Goal: Complete application form: Complete application form

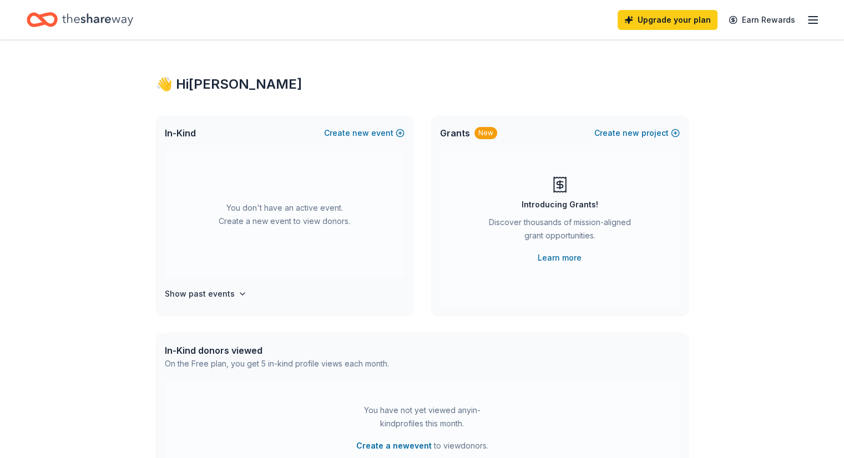
click at [116, 351] on div "👋 Hi Lavonia In-Kind Create new event You don't have an active event. Create a …" at bounding box center [422, 364] width 844 height 648
click at [364, 129] on span "new" at bounding box center [360, 133] width 17 height 13
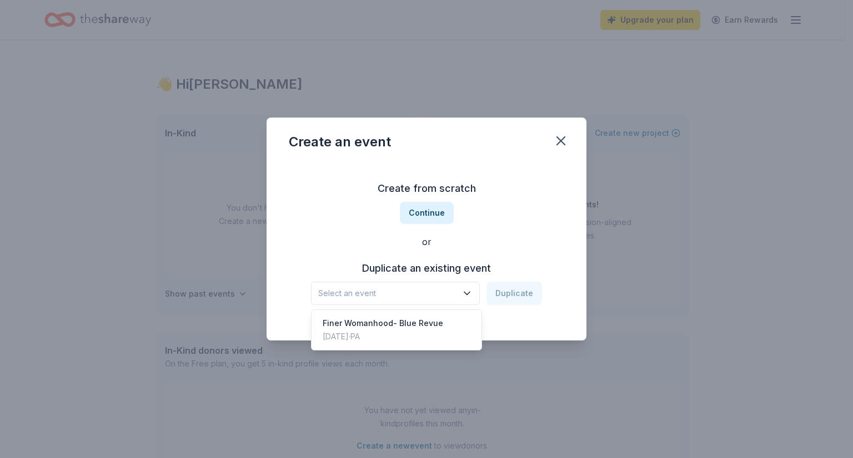
click at [468, 293] on icon "button" at bounding box center [466, 293] width 11 height 11
click at [414, 325] on div "Finer Womanhood- Blue Revue" at bounding box center [382, 323] width 120 height 13
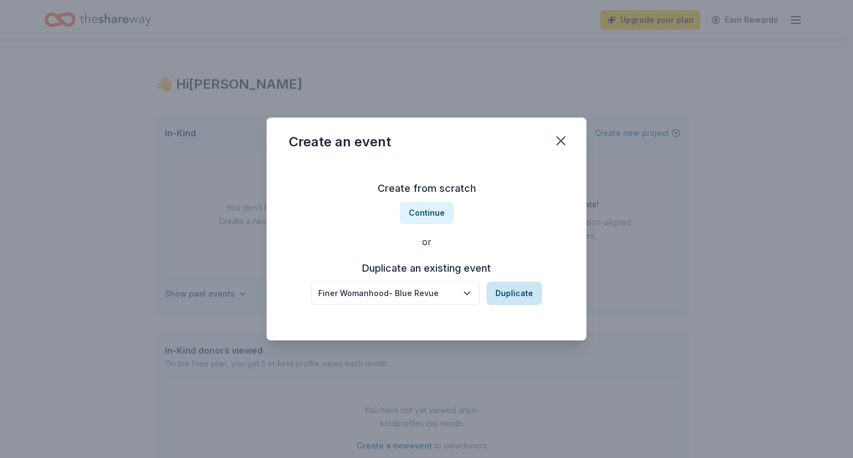
click at [515, 293] on button "Duplicate" at bounding box center [514, 293] width 56 height 23
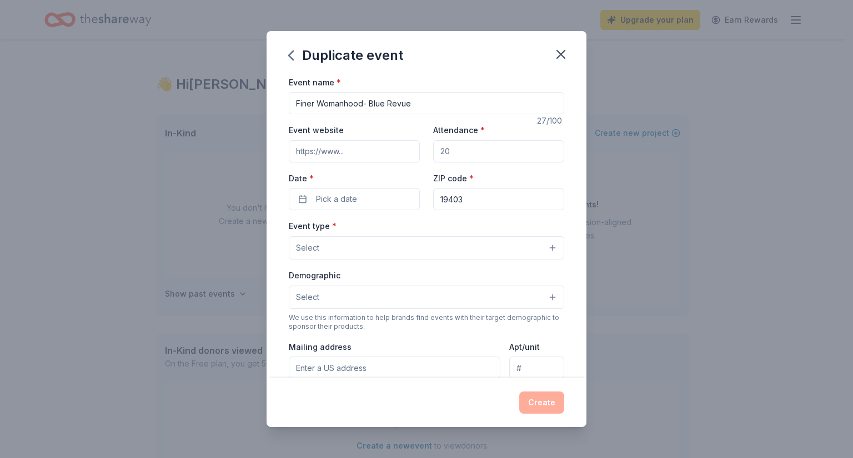
click at [456, 150] on input "Attendance *" at bounding box center [498, 151] width 131 height 22
type input "250"
click at [380, 195] on button "Pick a date" at bounding box center [354, 199] width 131 height 22
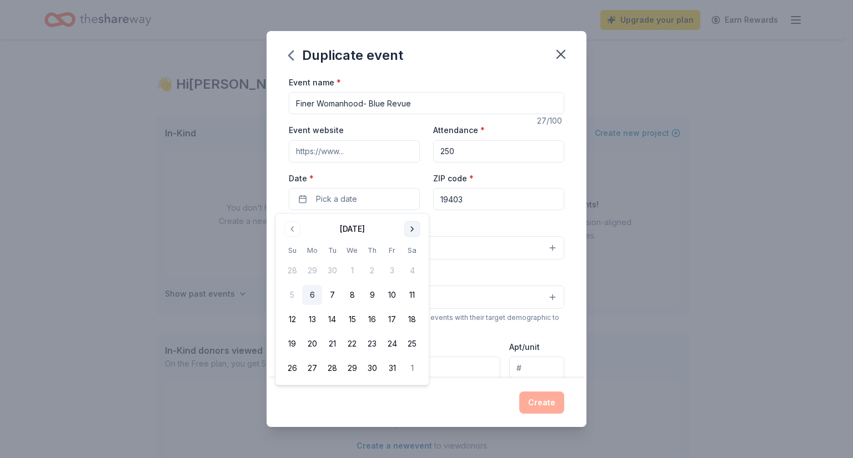
click at [413, 229] on button "Go to next month" at bounding box center [412, 229] width 16 height 16
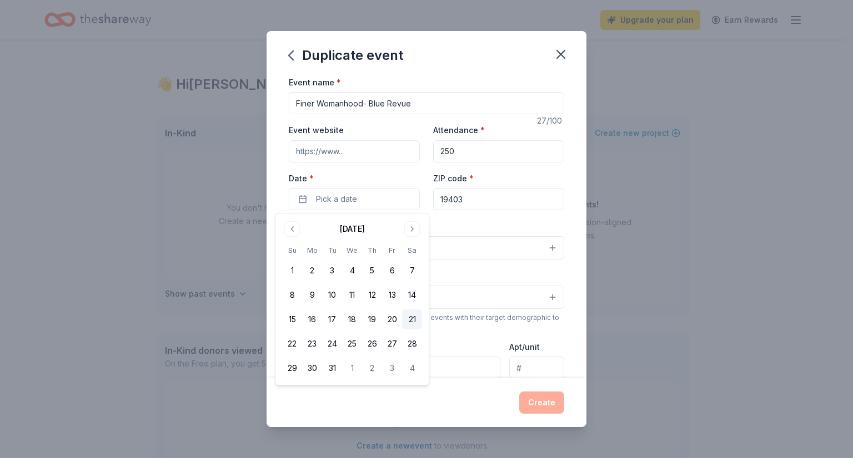
click at [417, 315] on button "21" at bounding box center [412, 320] width 20 height 20
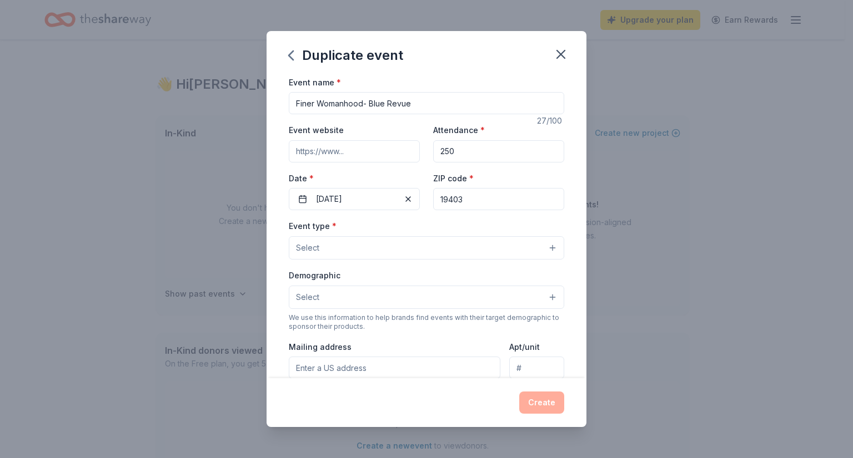
click at [470, 196] on input "19403" at bounding box center [498, 199] width 131 height 22
type input "19085"
click at [364, 255] on button "Select" at bounding box center [426, 247] width 275 height 23
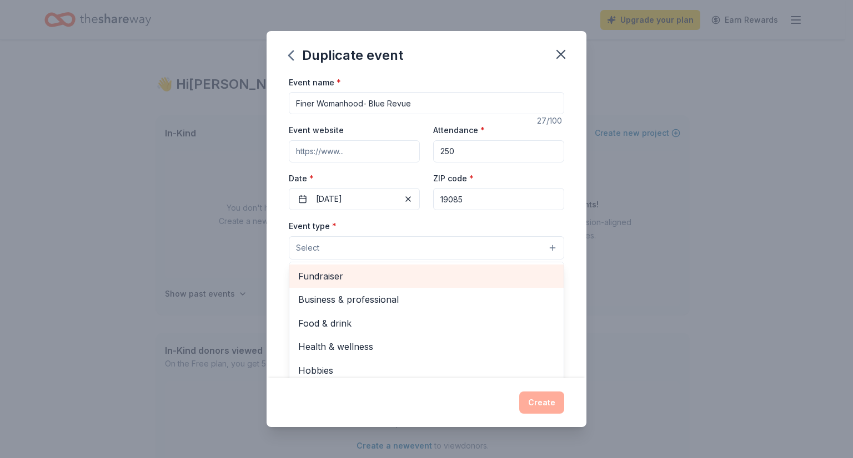
click at [344, 282] on span "Fundraiser" at bounding box center [426, 276] width 256 height 14
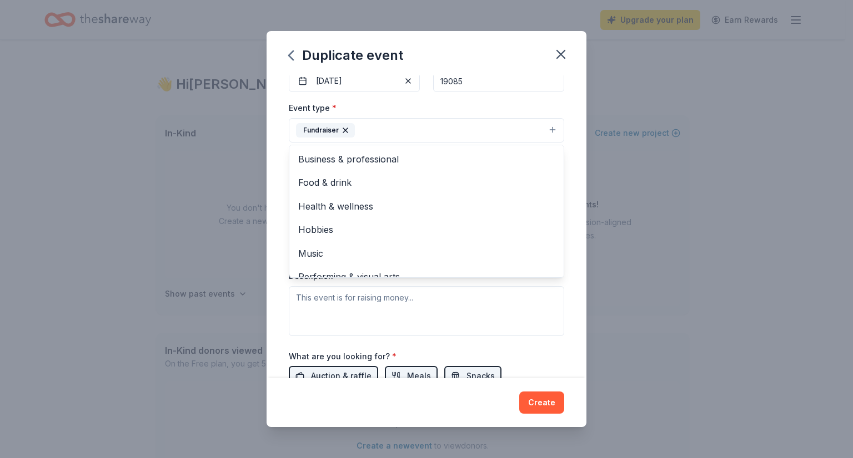
scroll to position [148, 0]
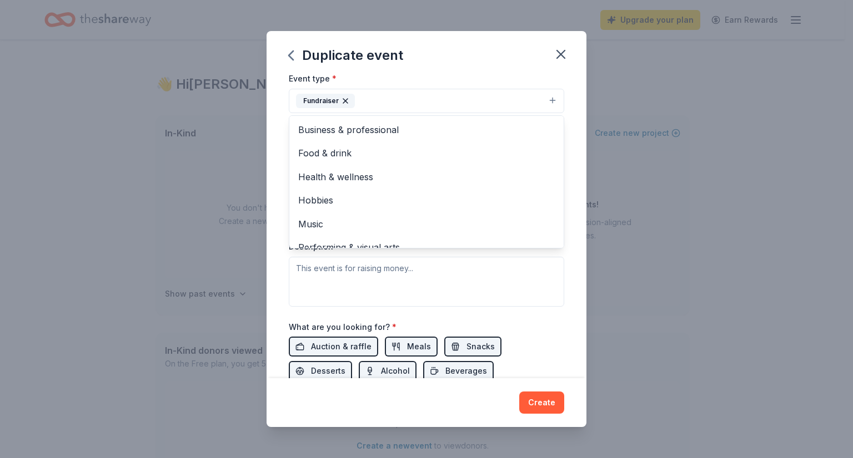
click at [570, 281] on div "Event name * Finer Womanhood- Blue Revue 27 /100 Event website Attendance * 250…" at bounding box center [426, 227] width 320 height 304
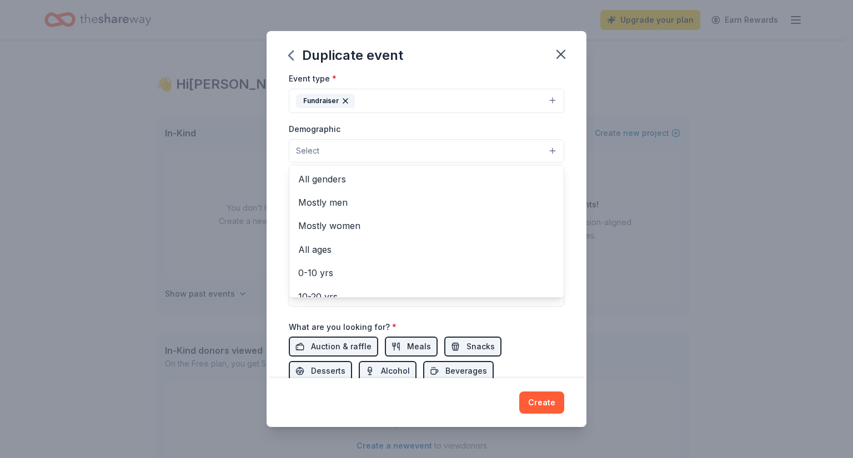
click at [516, 158] on button "Select" at bounding box center [426, 150] width 275 height 23
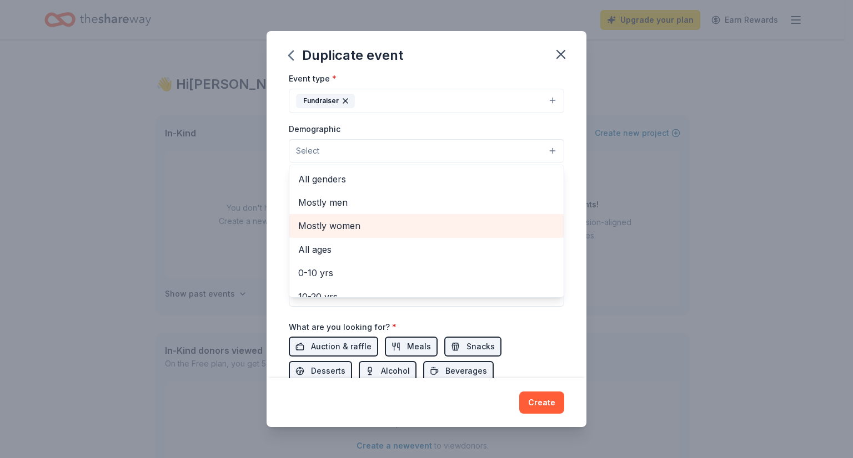
click at [409, 227] on span "Mostly women" at bounding box center [426, 226] width 256 height 14
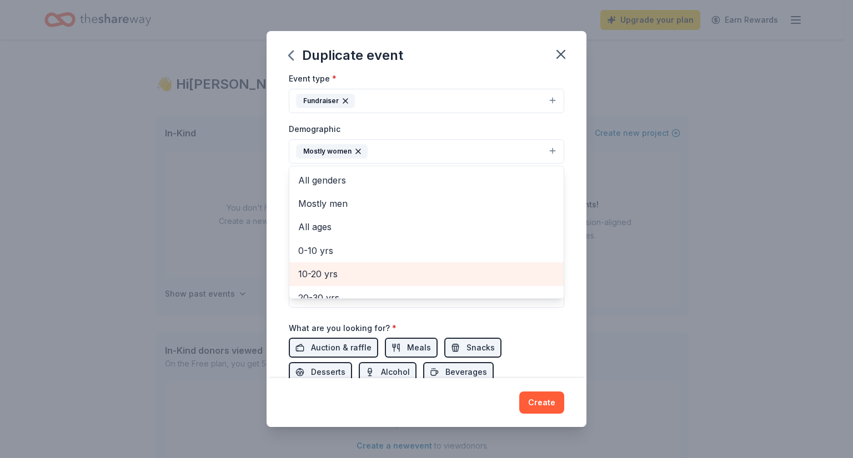
click at [392, 280] on span "10-20 yrs" at bounding box center [426, 274] width 256 height 14
click at [392, 283] on div "20-30 yrs" at bounding box center [426, 274] width 274 height 23
click at [392, 283] on div "30-40 yrs" at bounding box center [426, 274] width 274 height 23
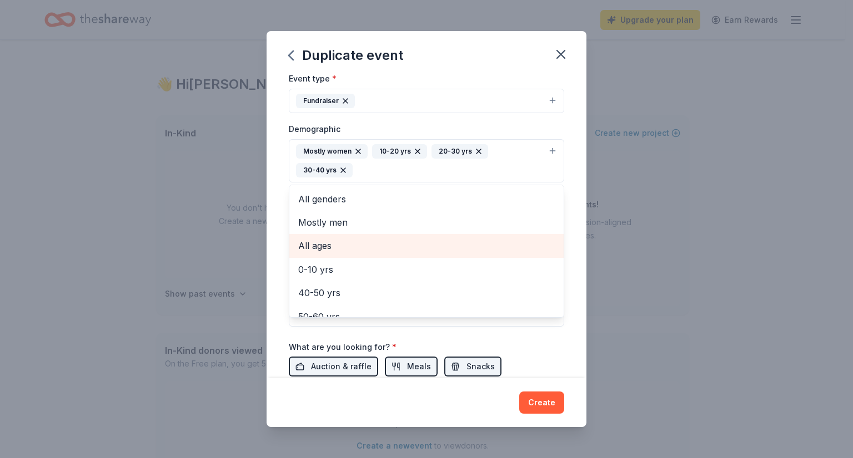
click at [315, 244] on span "All ages" at bounding box center [426, 246] width 256 height 14
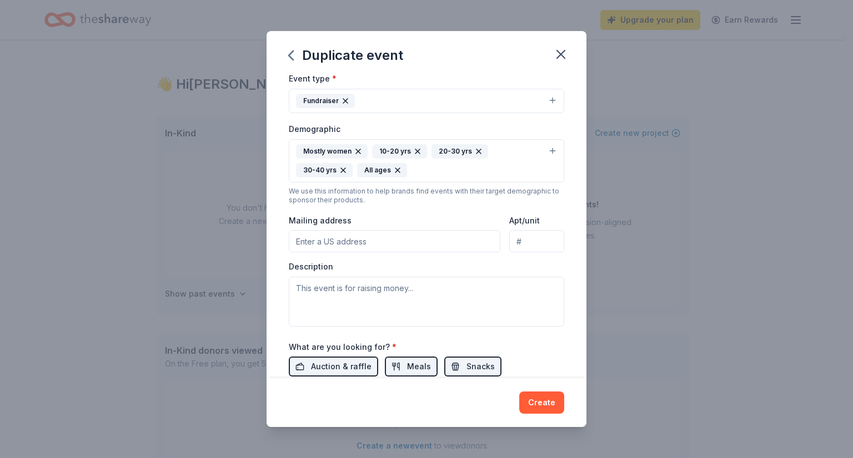
click at [415, 152] on icon "button" at bounding box center [417, 151] width 4 height 4
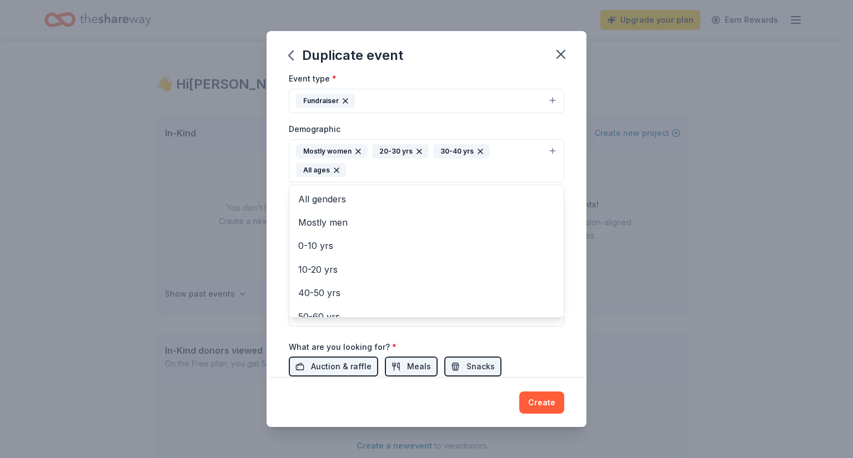
click at [417, 152] on icon "button" at bounding box center [419, 151] width 9 height 9
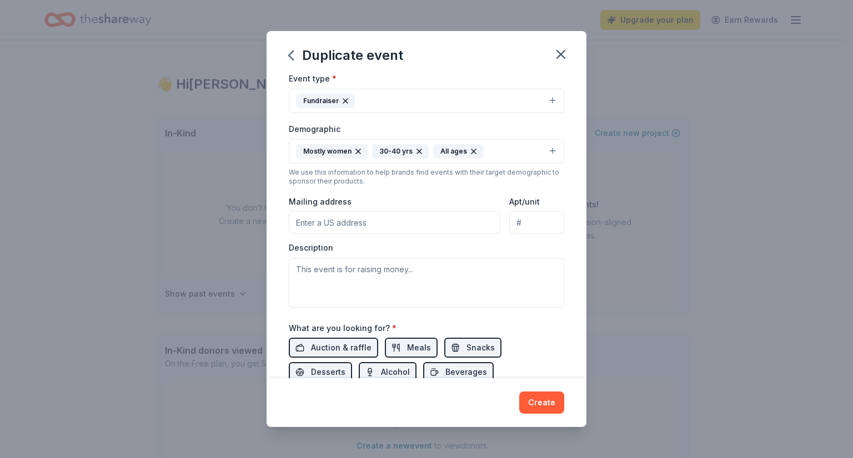
click at [417, 152] on icon "button" at bounding box center [419, 151] width 9 height 9
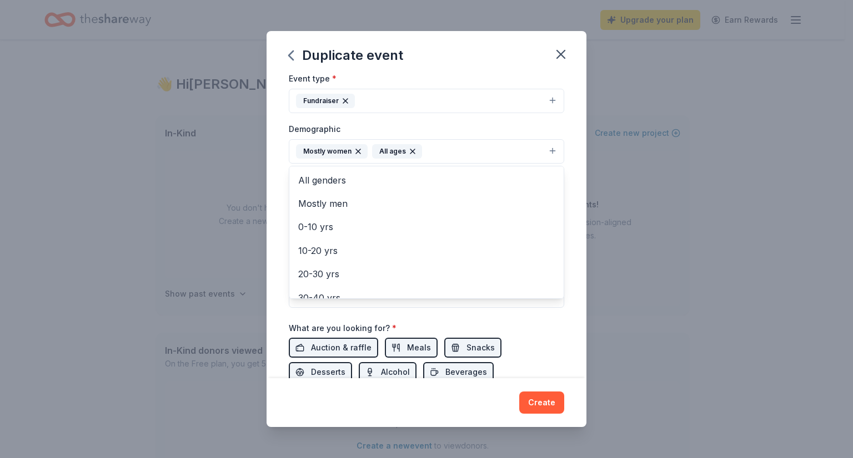
click at [441, 154] on button "Mostly women All ages" at bounding box center [426, 151] width 275 height 24
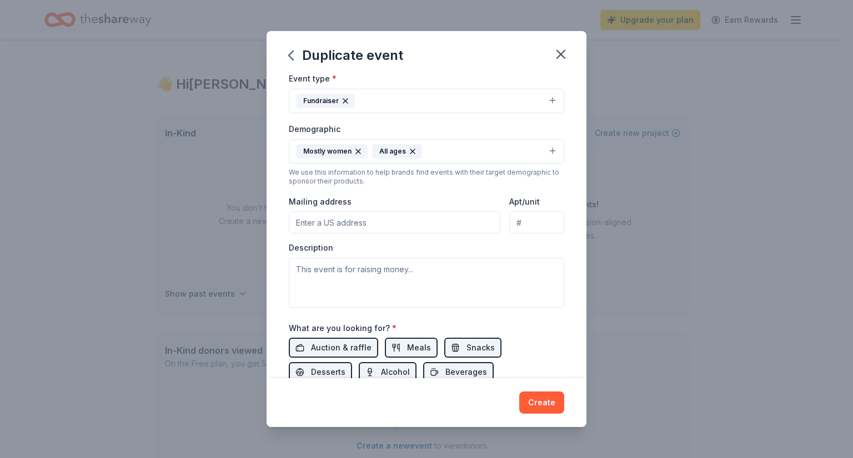
click at [488, 149] on button "Mostly women All ages" at bounding box center [426, 151] width 275 height 24
click at [340, 144] on div "Mostly women" at bounding box center [332, 151] width 72 height 14
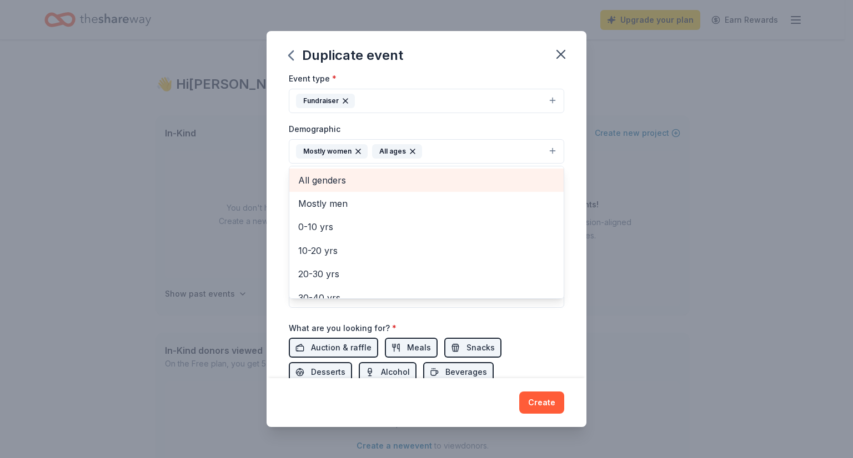
click at [339, 179] on span "All genders" at bounding box center [426, 180] width 256 height 14
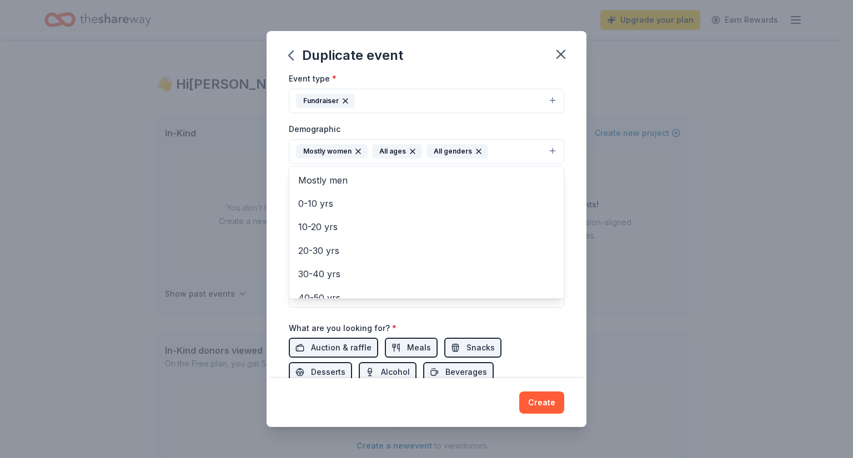
click at [566, 135] on div "Event name * Finer Womanhood- Blue Revue 27 /100 Event website Attendance * 250…" at bounding box center [426, 227] width 320 height 304
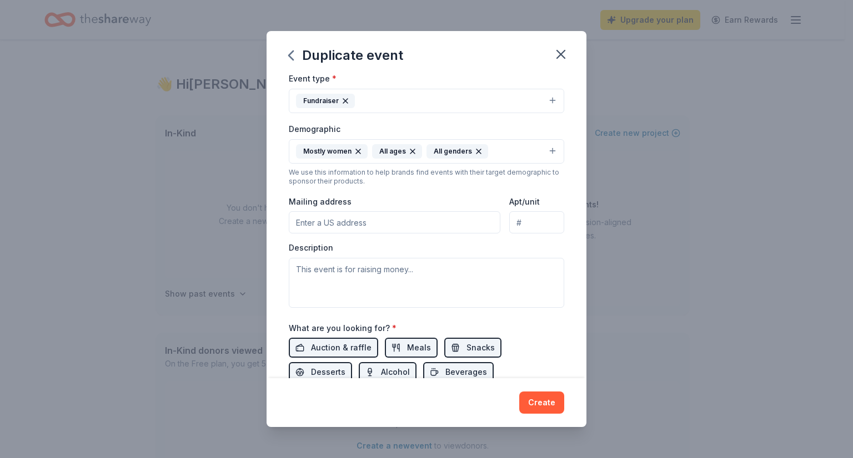
click at [576, 372] on div "Event name * Finer Womanhood- Blue Revue 27 /100 Event website Attendance * 250…" at bounding box center [426, 227] width 320 height 304
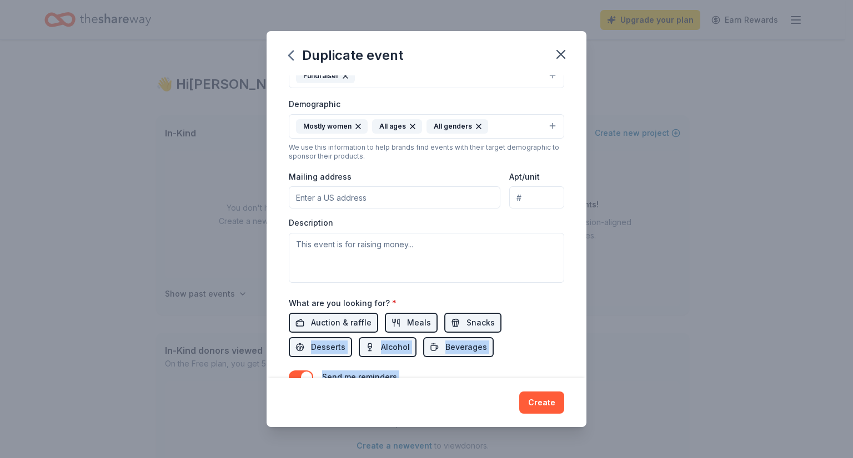
click at [576, 372] on div "Event name * Finer Womanhood- Blue Revue 27 /100 Event website Attendance * 250…" at bounding box center [426, 227] width 320 height 304
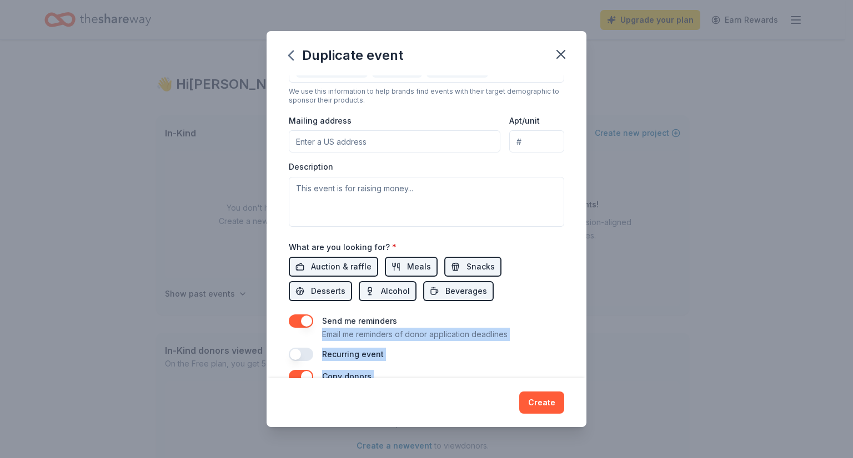
click at [576, 372] on div "Event name * Finer Womanhood- Blue Revue 27 /100 Event website Attendance * 250…" at bounding box center [426, 227] width 320 height 304
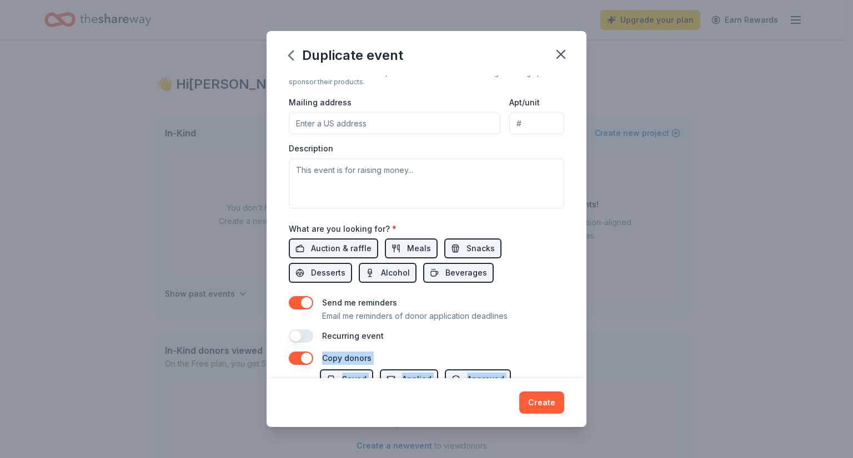
scroll to position [269, 0]
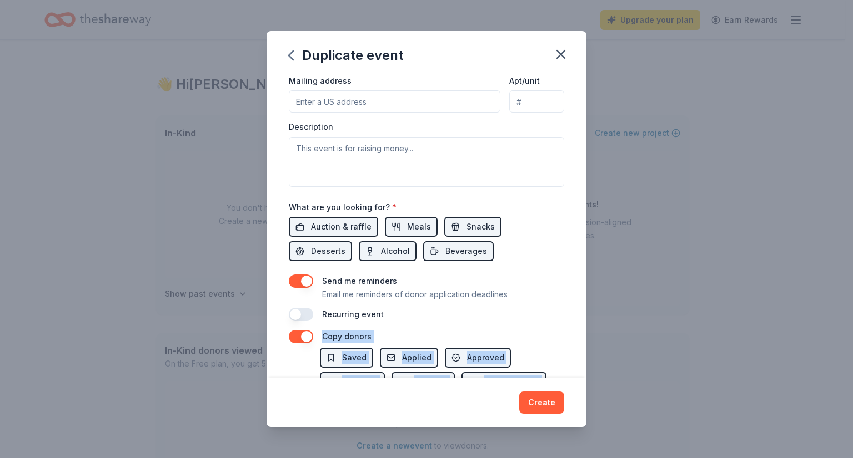
click at [576, 372] on div "Event name * Finer Womanhood- Blue Revue 27 /100 Event website Attendance * 250…" at bounding box center [426, 227] width 320 height 304
click at [347, 226] on span "Auction & raffle" at bounding box center [341, 226] width 61 height 13
drag, startPoint x: 347, startPoint y: 226, endPoint x: 395, endPoint y: 227, distance: 47.2
click at [395, 227] on div "Auction & raffle Meals Snacks Desserts Alcohol Beverages" at bounding box center [426, 239] width 275 height 44
click at [395, 227] on button "Meals" at bounding box center [411, 227] width 53 height 20
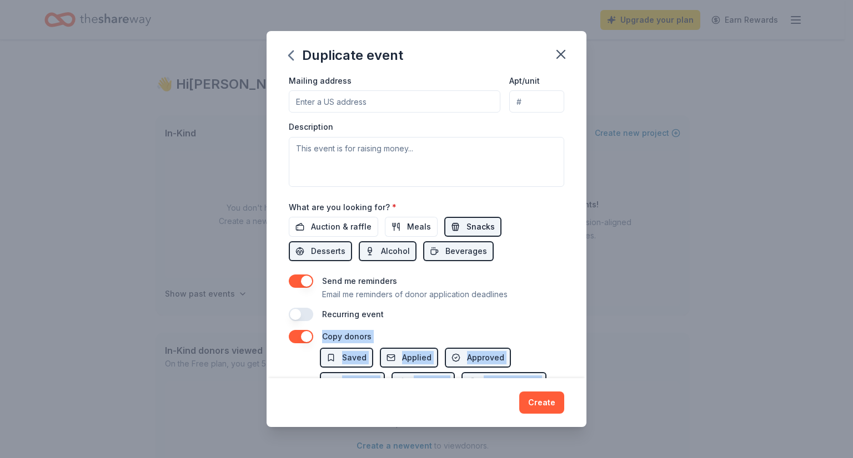
click at [453, 233] on button "Snacks" at bounding box center [472, 227] width 57 height 20
click at [452, 253] on span "Beverages" at bounding box center [466, 251] width 42 height 13
click at [381, 257] on span "Alcohol" at bounding box center [395, 251] width 29 height 13
click at [320, 254] on span "Desserts" at bounding box center [328, 251] width 34 height 13
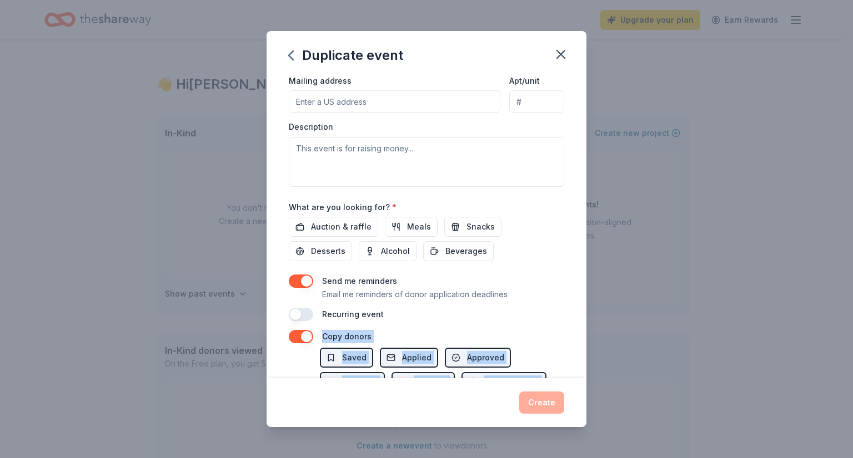
click at [536, 333] on div "Copy donors" at bounding box center [426, 336] width 275 height 13
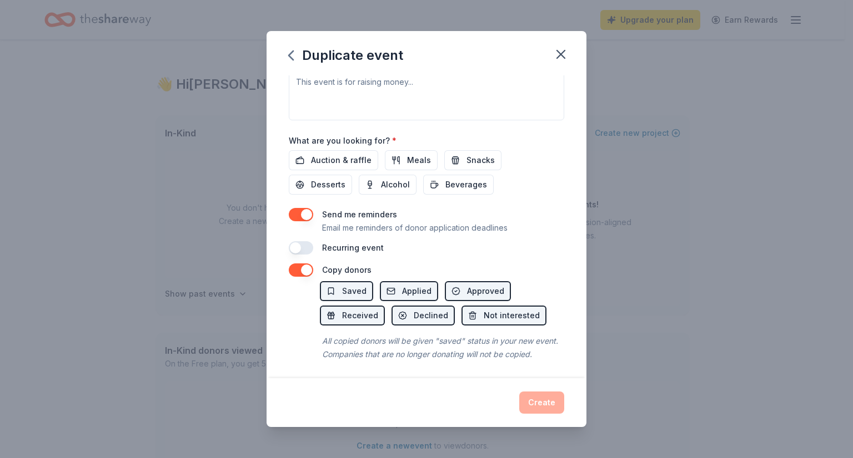
scroll to position [351, 0]
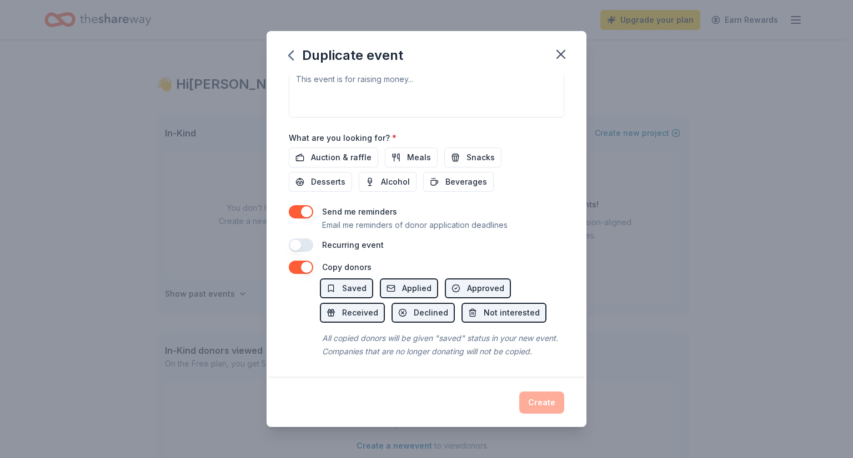
click at [535, 408] on div "Create" at bounding box center [426, 403] width 275 height 22
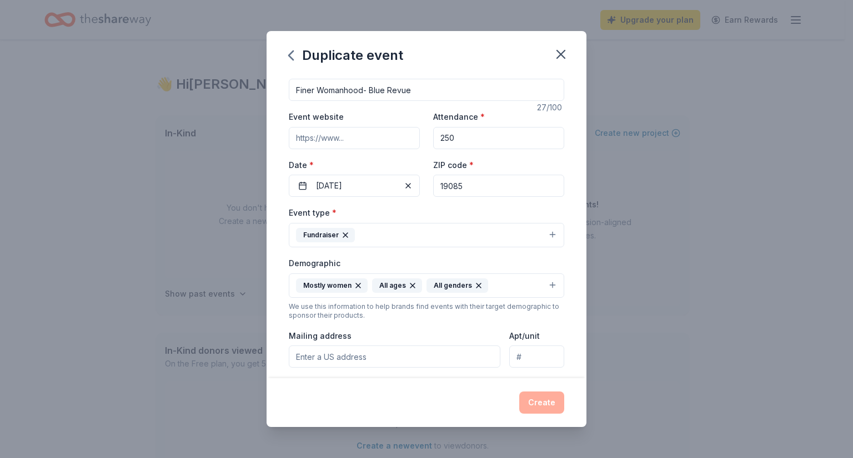
scroll to position [0, 0]
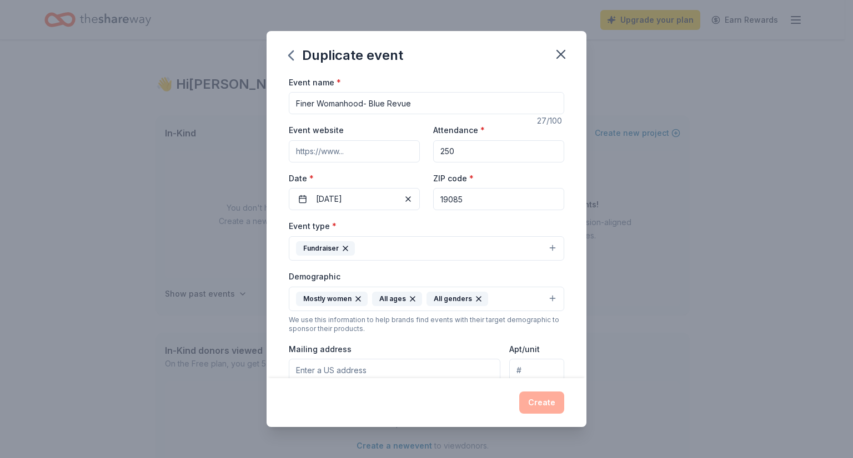
click at [475, 100] on input "Finer Womanhood- Blue Revue" at bounding box center [426, 103] width 275 height 22
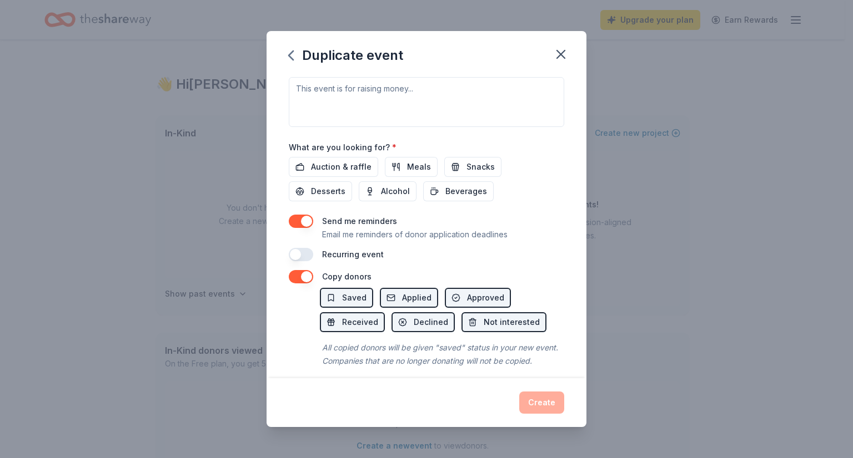
scroll to position [334, 0]
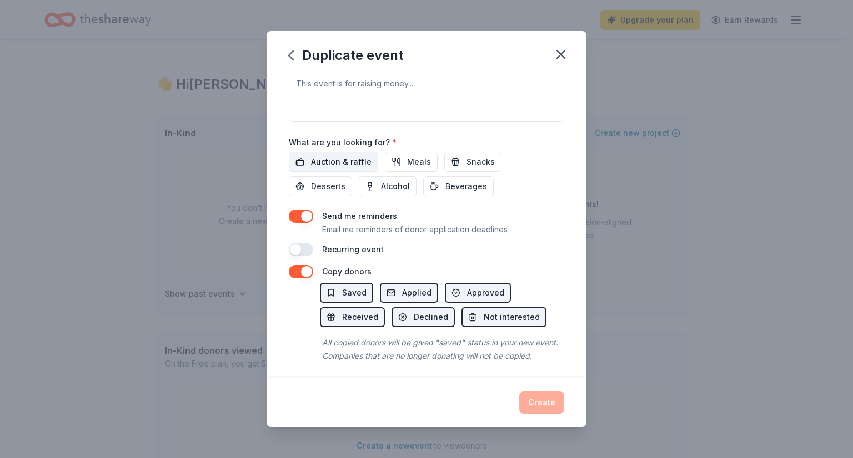
type input "Finer Womanhood- Blue Revue Girls to Pearls Scholarship Luncheon"
click at [357, 160] on span "Auction & raffle" at bounding box center [341, 161] width 61 height 13
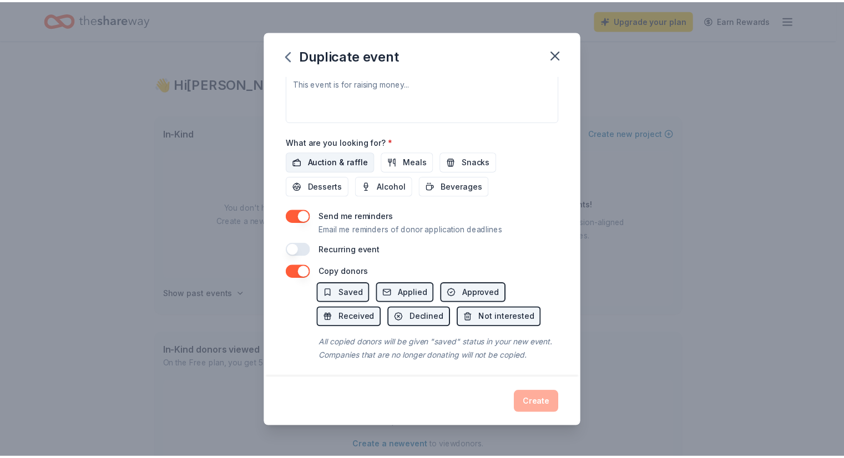
scroll to position [0, 0]
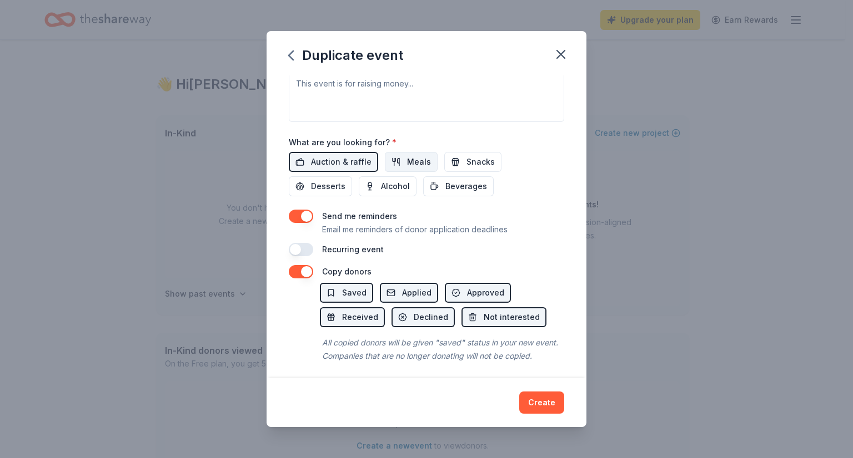
click at [417, 160] on span "Meals" at bounding box center [419, 161] width 24 height 13
click at [473, 169] on button "Snacks" at bounding box center [472, 162] width 57 height 20
click at [456, 193] on button "Beverages" at bounding box center [458, 187] width 70 height 20
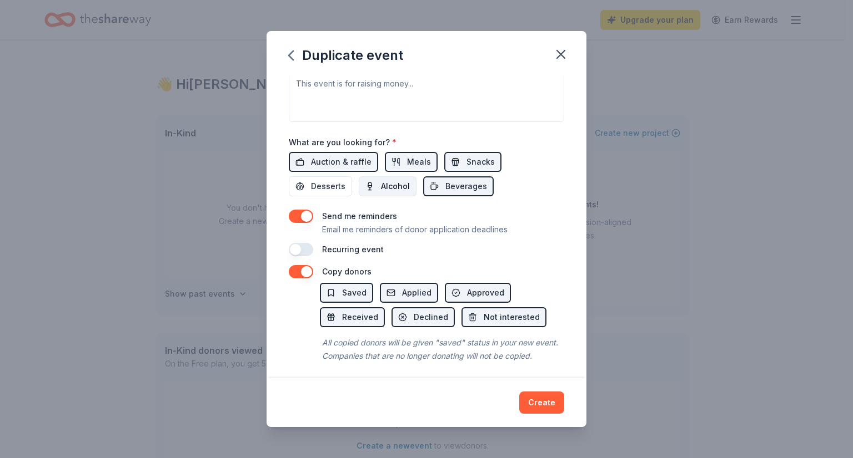
click at [396, 187] on span "Alcohol" at bounding box center [395, 186] width 29 height 13
click at [341, 187] on span "Desserts" at bounding box center [328, 186] width 34 height 13
click at [544, 404] on button "Create" at bounding box center [541, 403] width 45 height 22
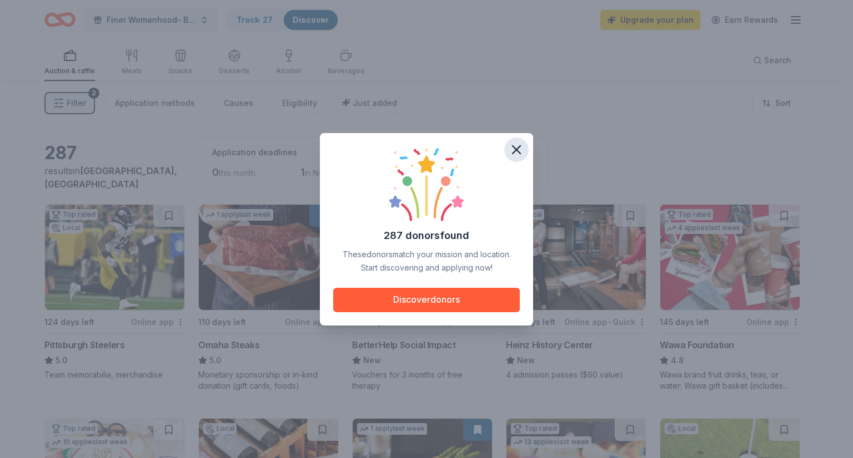
click at [517, 150] on icon "button" at bounding box center [516, 150] width 8 height 8
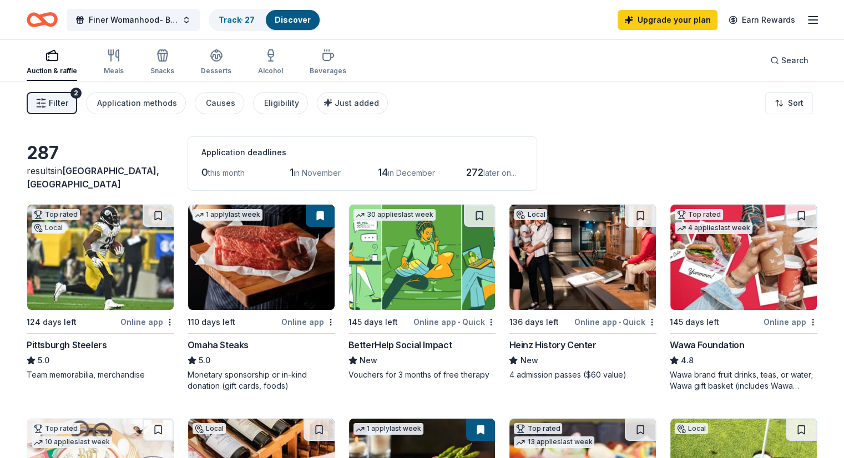
click at [674, 152] on div "287 results in Villanova, PA Application deadlines 0 this month 1 in November 1…" at bounding box center [422, 164] width 791 height 54
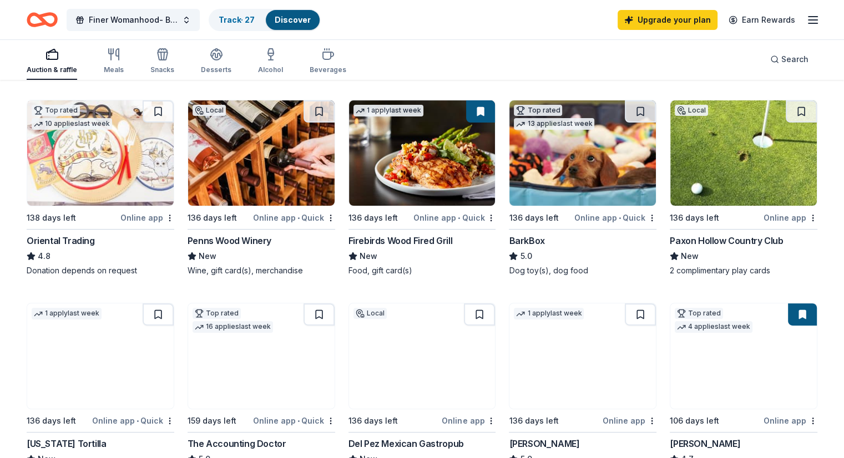
scroll to position [355, 0]
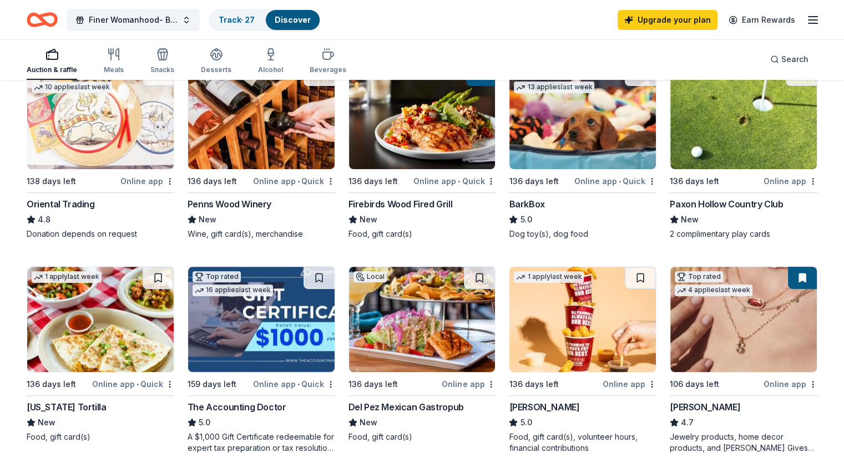
click at [674, 152] on img at bounding box center [744, 116] width 147 height 105
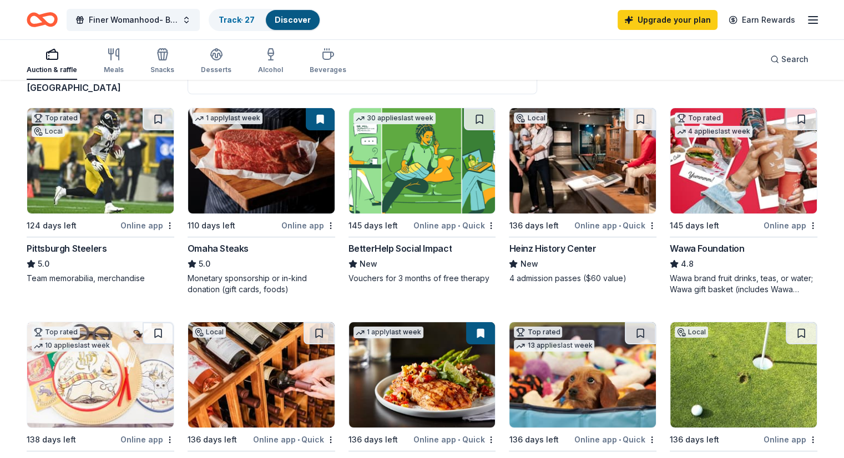
scroll to position [96, 0]
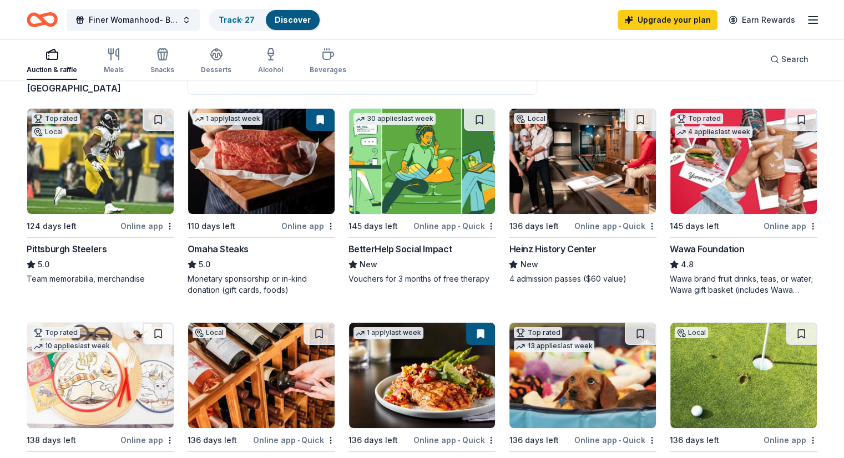
click at [59, 58] on icon "button" at bounding box center [52, 54] width 13 height 13
click at [119, 55] on icon "button" at bounding box center [117, 54] width 3 height 11
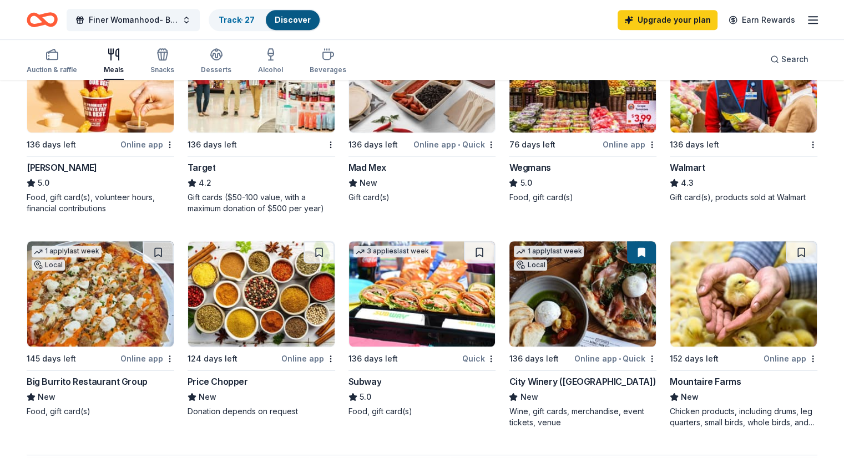
scroll to position [592, 0]
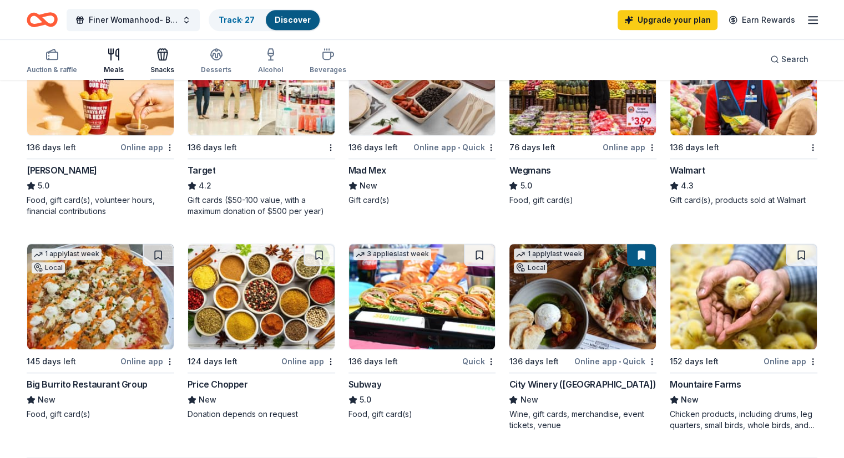
click at [169, 56] on icon "button" at bounding box center [162, 54] width 13 height 13
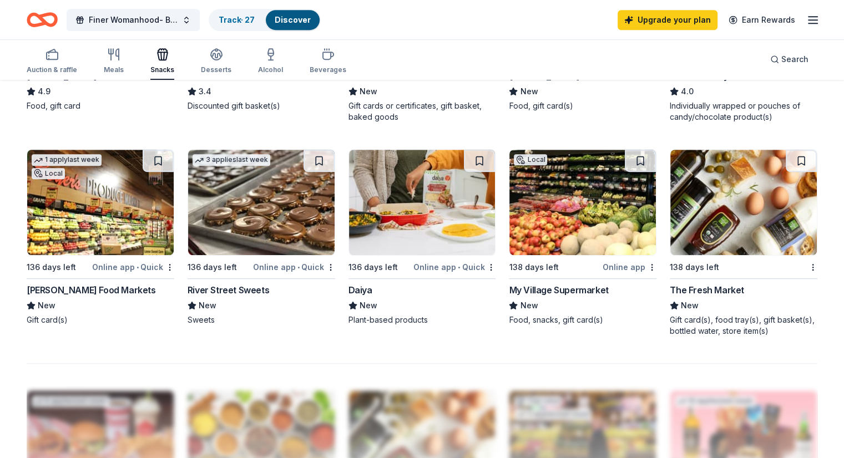
scroll to position [686, 0]
click at [341, 61] on div "Beverages" at bounding box center [328, 61] width 37 height 27
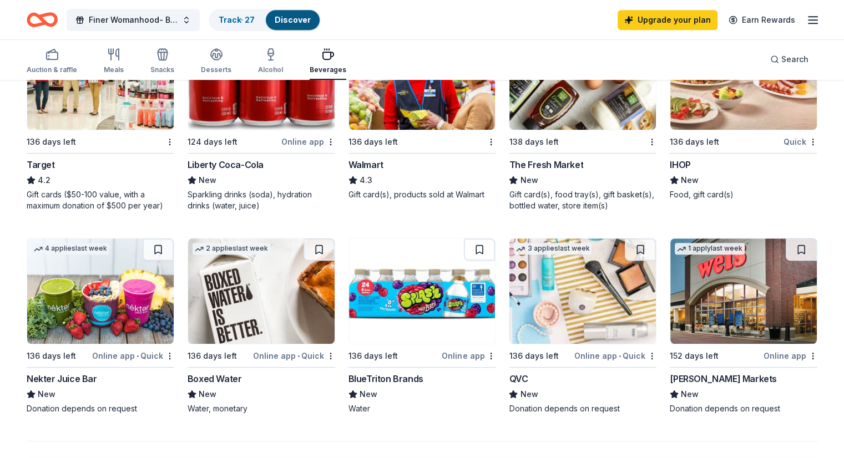
scroll to position [609, 0]
click at [219, 331] on img at bounding box center [261, 290] width 147 height 105
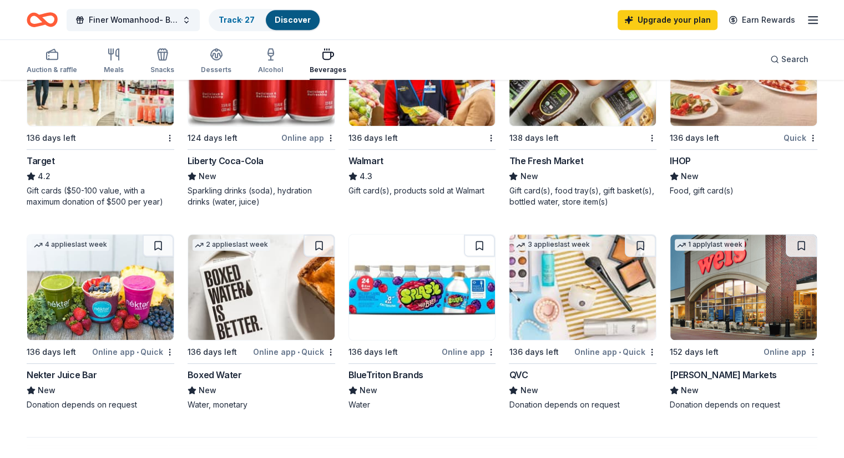
scroll to position [611, 0]
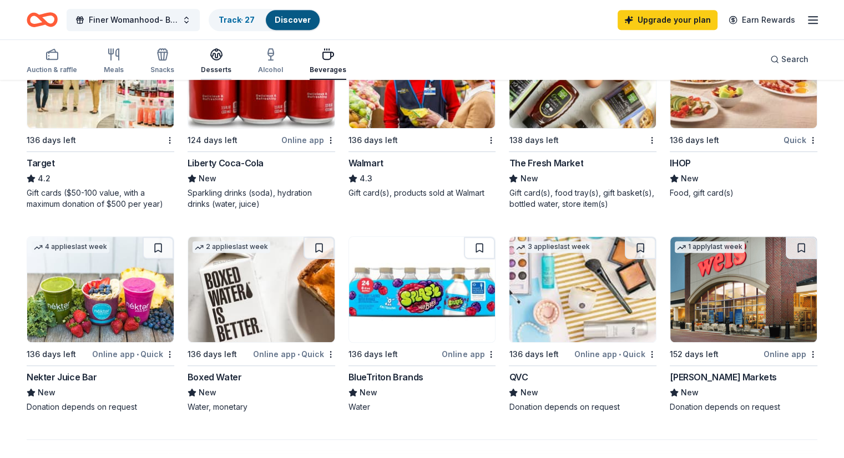
click at [223, 59] on icon "button" at bounding box center [216, 54] width 13 height 13
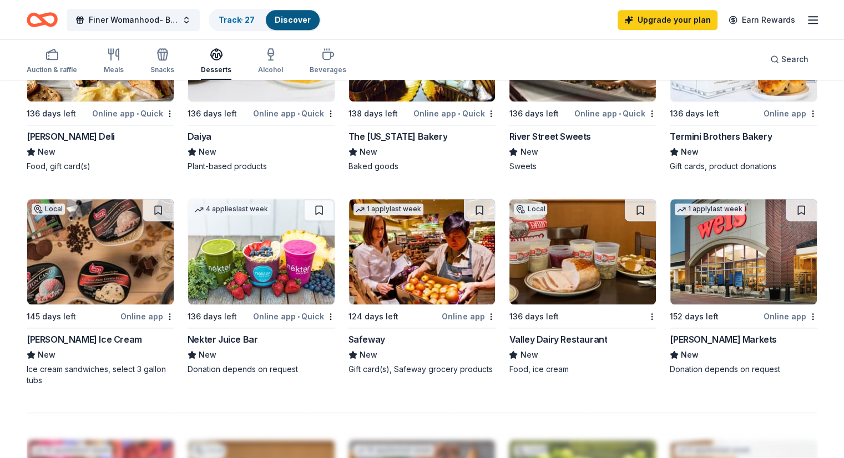
scroll to position [641, 0]
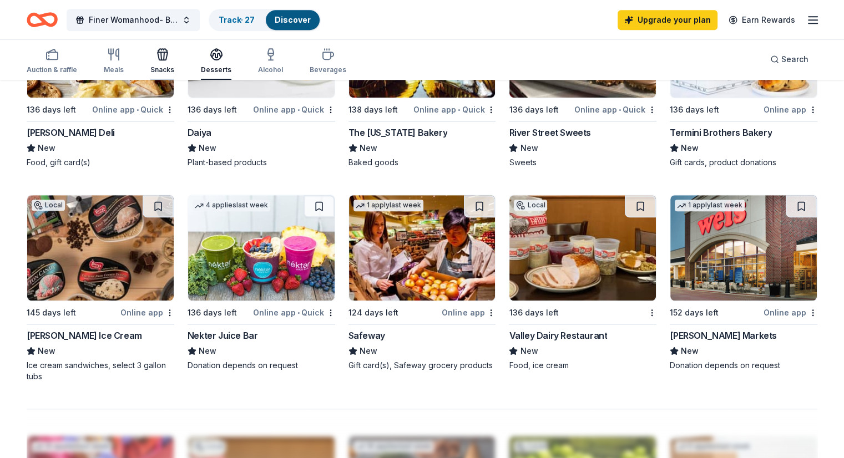
drag, startPoint x: 234, startPoint y: 59, endPoint x: 179, endPoint y: 59, distance: 55.5
click at [169, 59] on icon "button" at bounding box center [162, 54] width 13 height 13
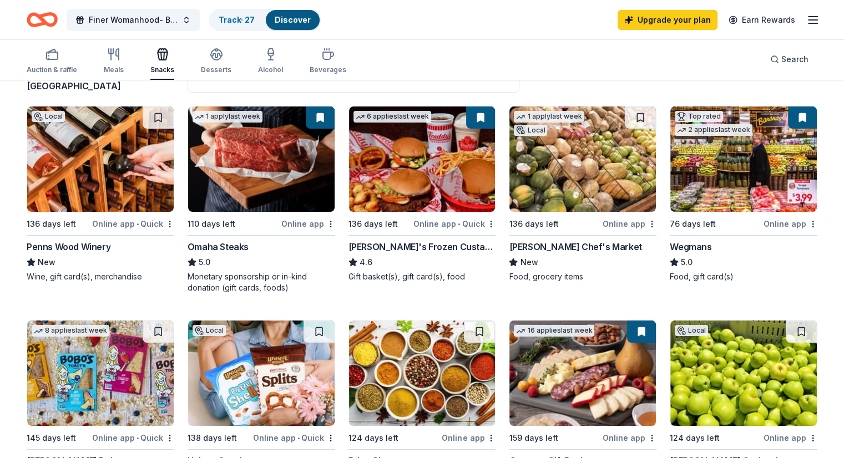
scroll to position [119, 0]
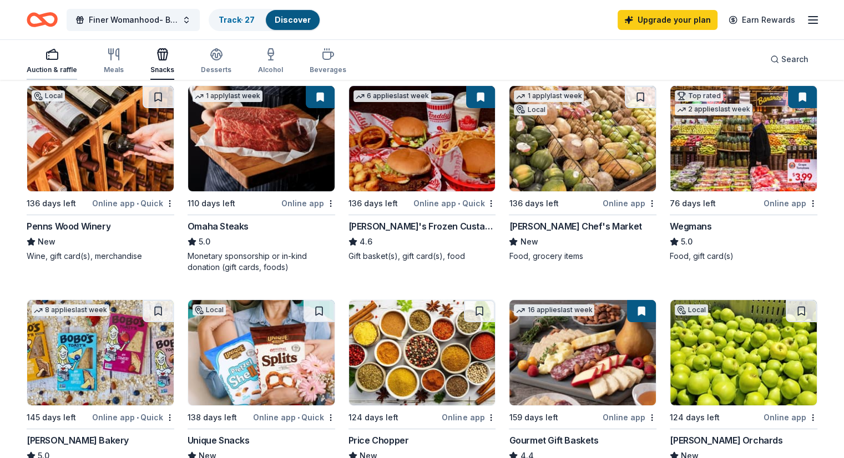
click at [77, 58] on div "button" at bounding box center [52, 54] width 51 height 13
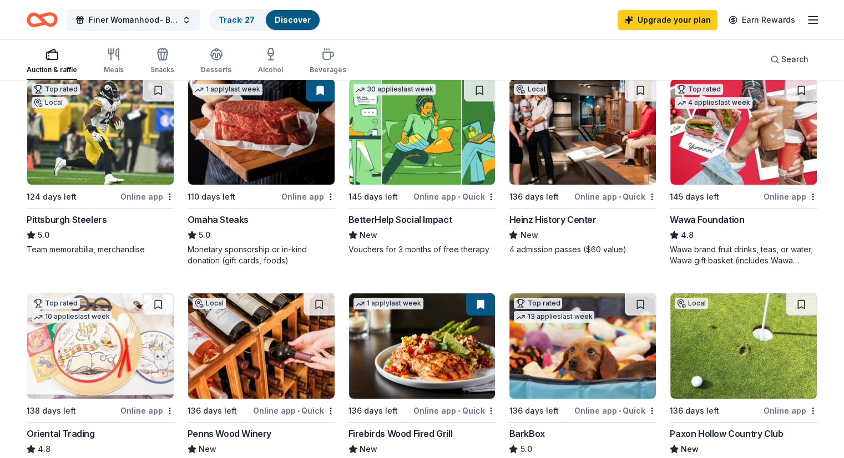
scroll to position [124, 0]
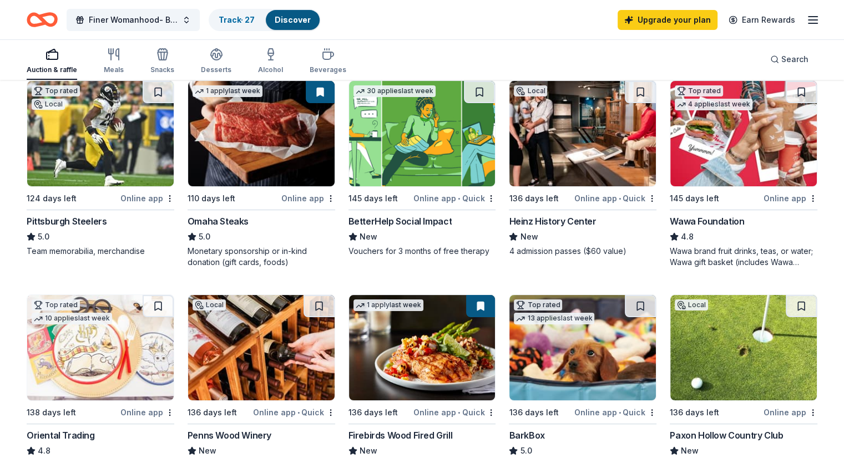
click at [396, 356] on img at bounding box center [422, 347] width 147 height 105
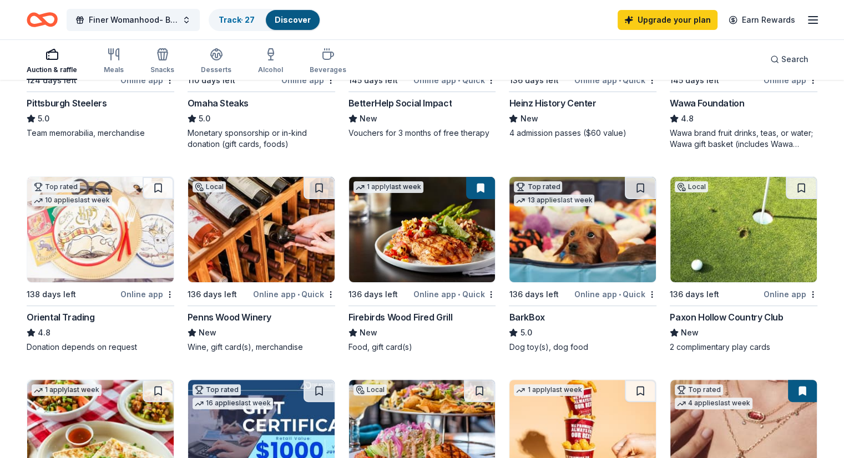
scroll to position [243, 0]
click at [52, 177] on div "Top rated 10 applies last week" at bounding box center [71, 193] width 89 height 32
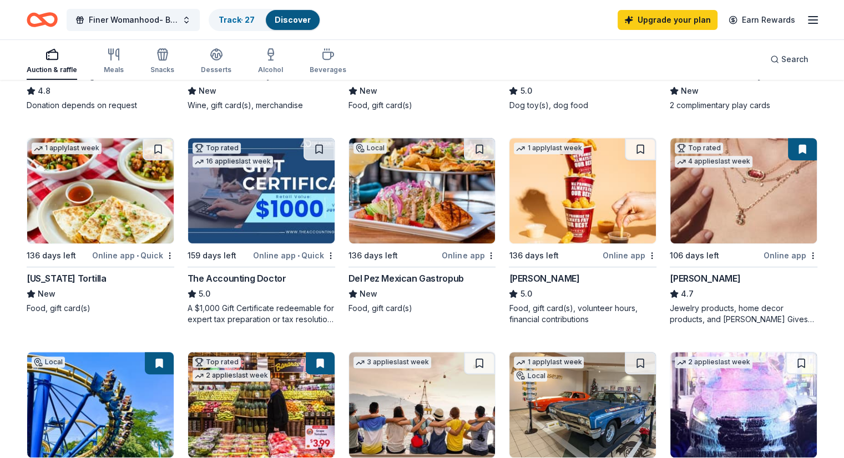
scroll to position [482, 0]
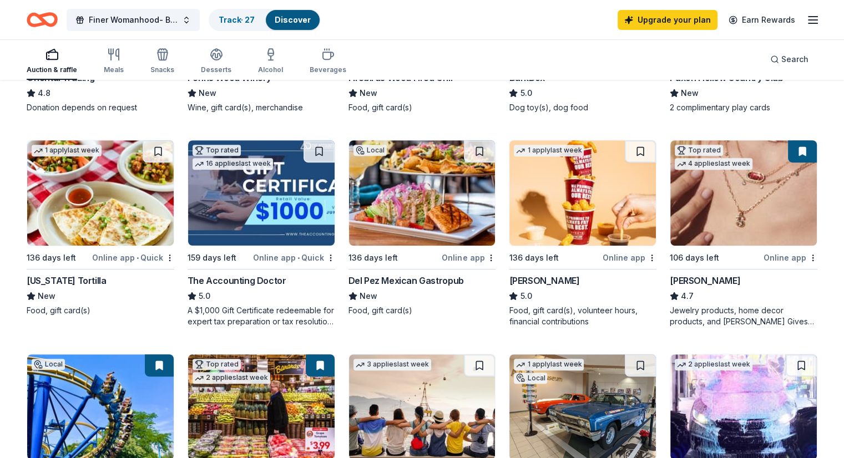
click at [558, 210] on img at bounding box center [583, 192] width 147 height 105
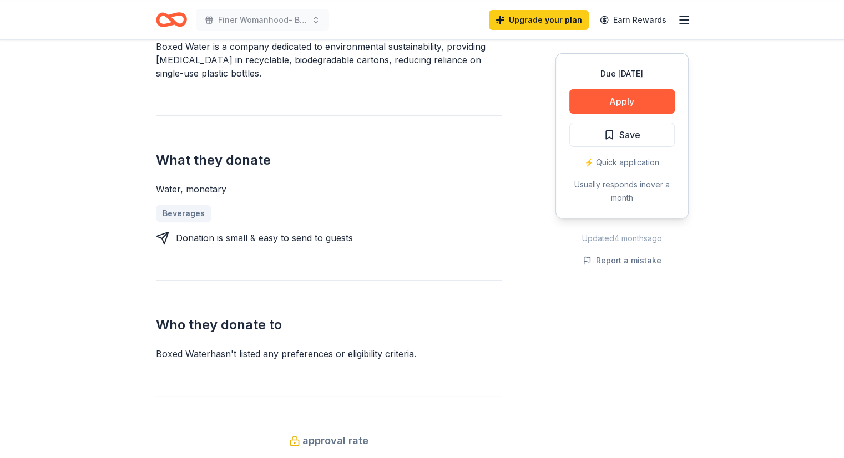
scroll to position [359, 0]
click at [591, 95] on button "Apply" at bounding box center [622, 101] width 105 height 24
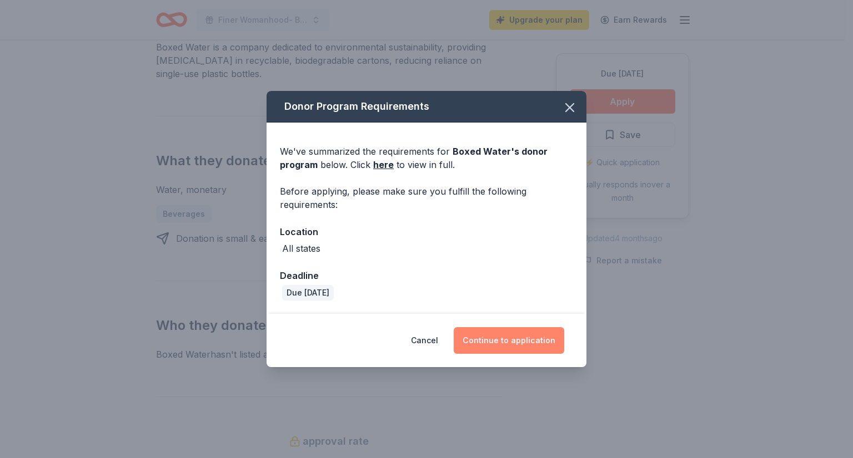
click at [512, 342] on button "Continue to application" at bounding box center [508, 340] width 110 height 27
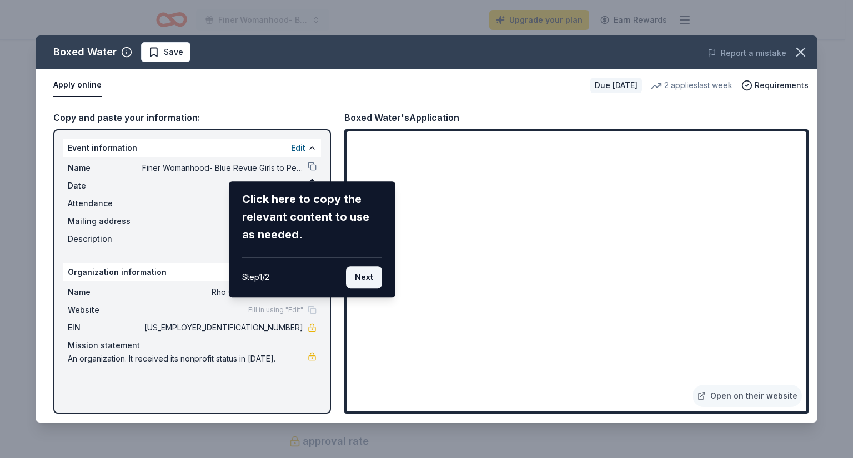
click at [369, 280] on button "Next" at bounding box center [364, 277] width 36 height 22
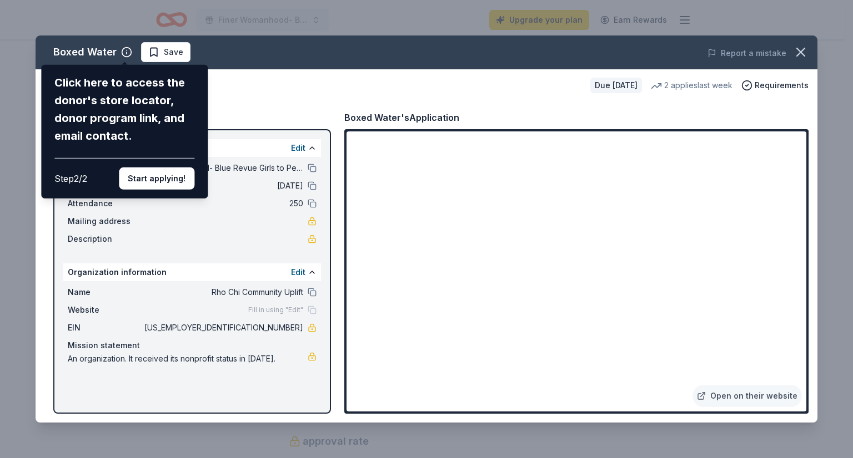
drag, startPoint x: 797, startPoint y: 251, endPoint x: 797, endPoint y: 283, distance: 31.6
click at [797, 283] on div "Boxed Water Click here to access the donor's store locator, donor program link,…" at bounding box center [427, 229] width 782 height 387
click at [785, 320] on div "Boxed Water Click here to access the donor's store locator, donor program link,…" at bounding box center [427, 229] width 782 height 387
drag, startPoint x: 799, startPoint y: 301, endPoint x: 802, endPoint y: 340, distance: 39.5
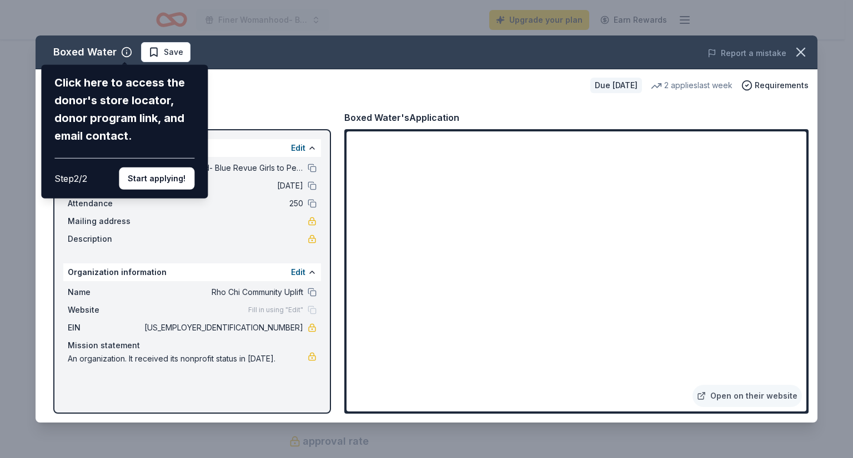
click at [802, 340] on div "Boxed Water Click here to access the donor's store locator, donor program link,…" at bounding box center [427, 229] width 782 height 387
click at [800, 407] on div "Boxed Water Click here to access the donor's store locator, donor program link,…" at bounding box center [427, 229] width 782 height 387
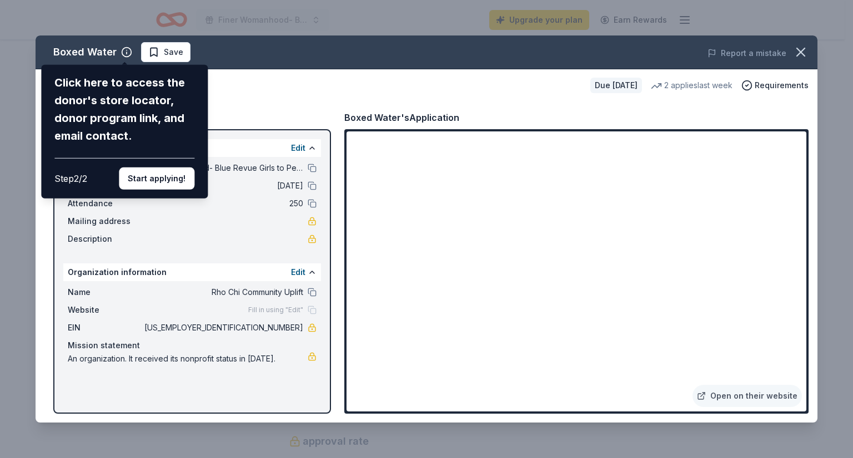
click at [766, 390] on div "Boxed Water Click here to access the donor's store locator, donor program link,…" at bounding box center [427, 229] width 782 height 387
click at [160, 174] on button "Start applying!" at bounding box center [156, 179] width 75 height 22
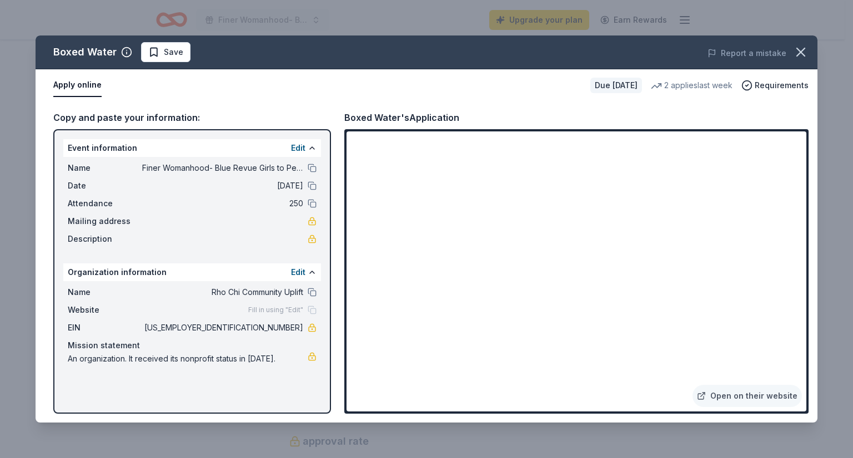
drag, startPoint x: 800, startPoint y: 298, endPoint x: 803, endPoint y: 336, distance: 37.8
click at [803, 336] on div "Boxed Water Save Report a mistake Apply online Due in 136 days 2 applies last w…" at bounding box center [427, 229] width 782 height 387
click at [799, 52] on icon "button" at bounding box center [801, 52] width 8 height 8
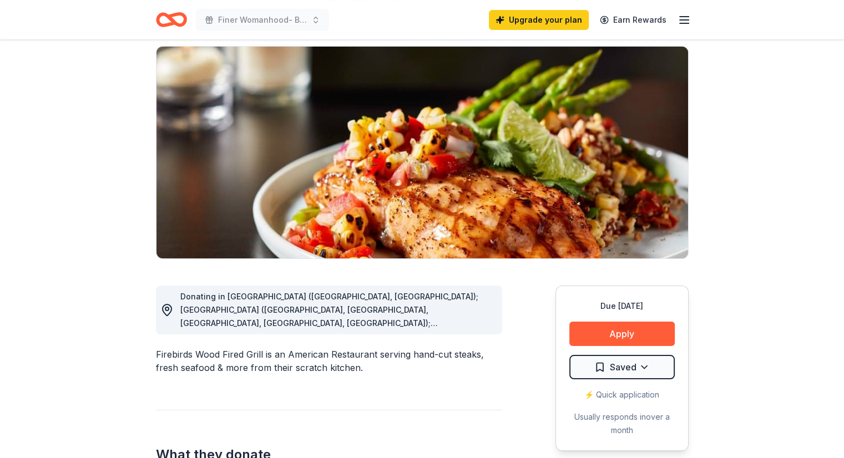
scroll to position [84, 0]
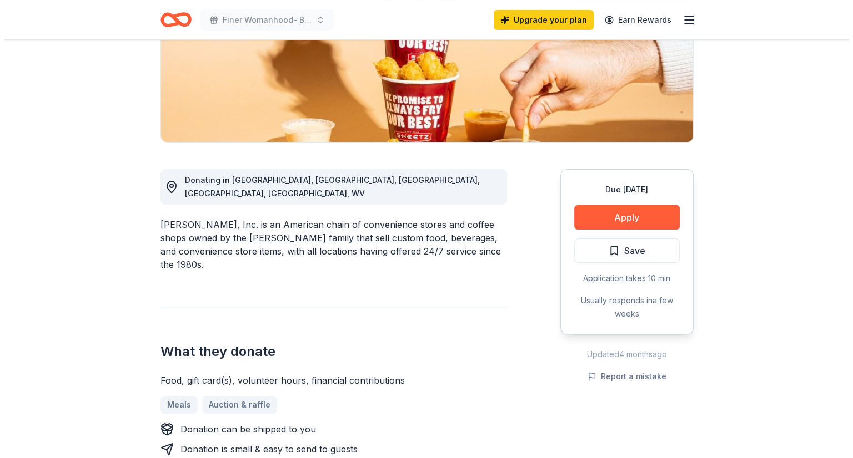
scroll to position [195, 0]
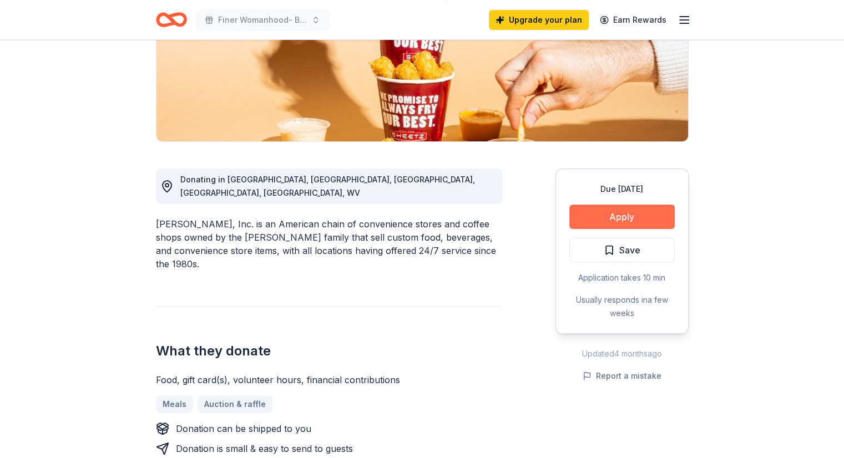
click at [611, 219] on button "Apply" at bounding box center [622, 217] width 105 height 24
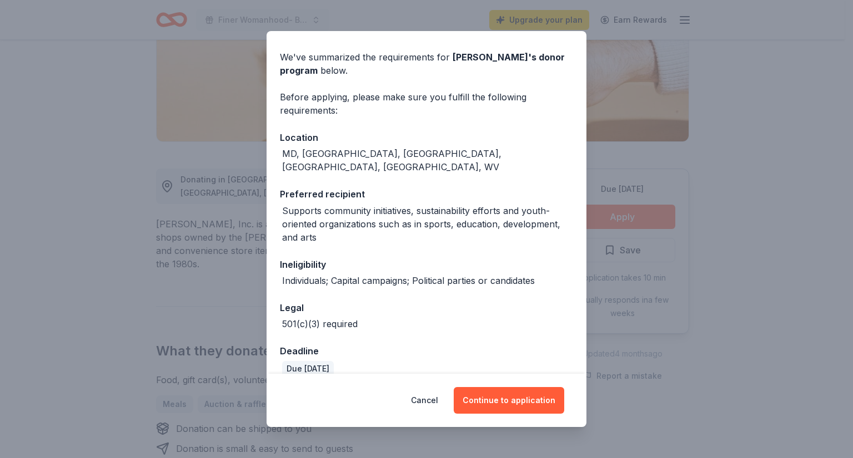
scroll to position [37, 0]
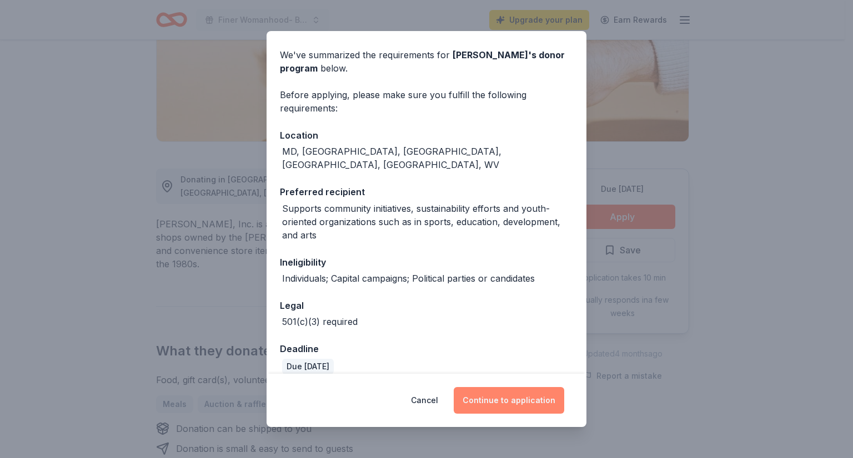
click at [493, 407] on button "Continue to application" at bounding box center [508, 400] width 110 height 27
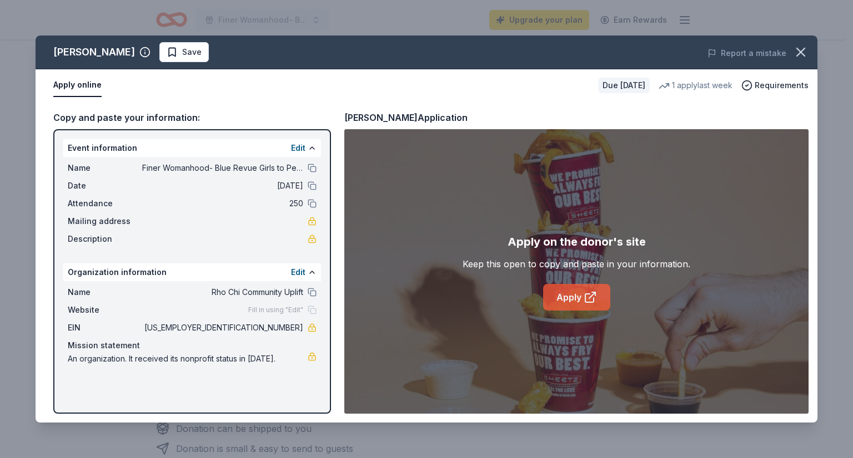
click at [591, 300] on icon at bounding box center [589, 297] width 13 height 13
